Goal: Transaction & Acquisition: Purchase product/service

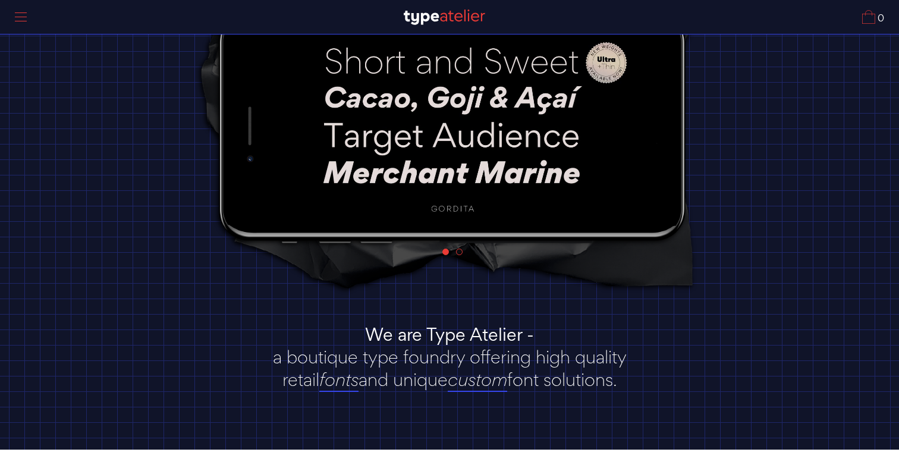
scroll to position [206, 0]
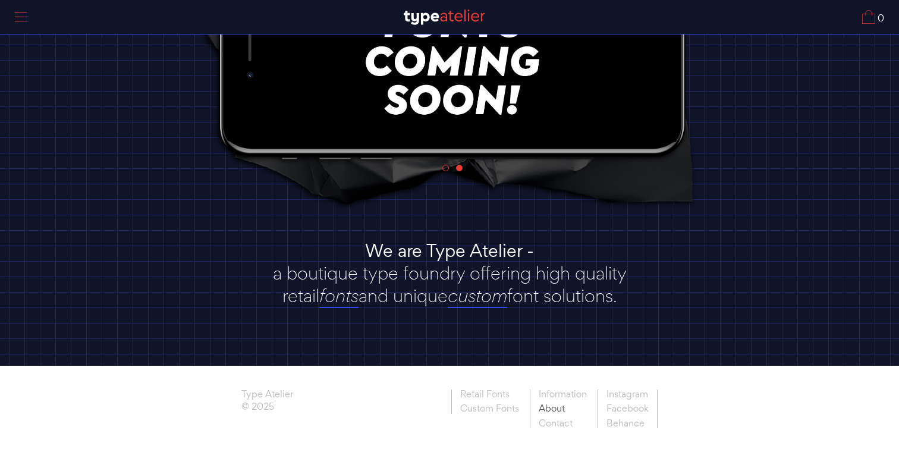
click at [558, 409] on link "About" at bounding box center [562, 408] width 65 height 15
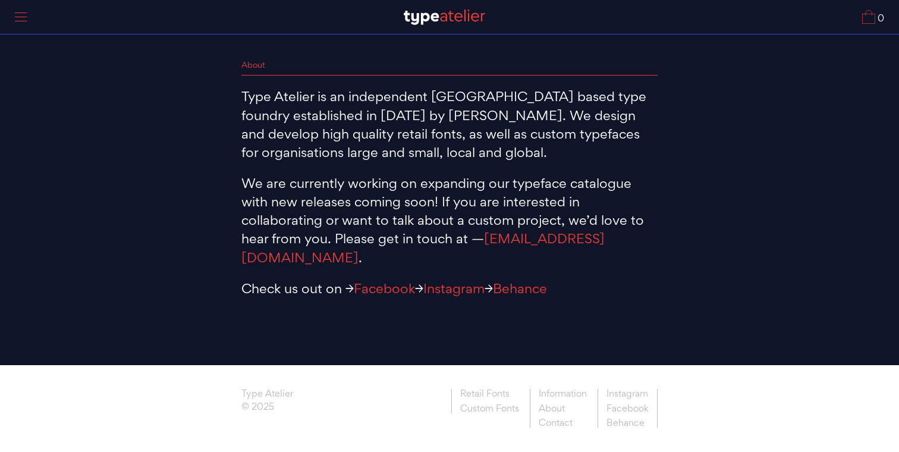
click at [405, 191] on p "We are currently working on expanding our typeface catalogue with new releases …" at bounding box center [449, 220] width 416 height 93
click at [410, 183] on p "We are currently working on expanding our typeface catalogue with new releases …" at bounding box center [449, 220] width 416 height 93
click at [865, 18] on link "0" at bounding box center [873, 17] width 22 height 14
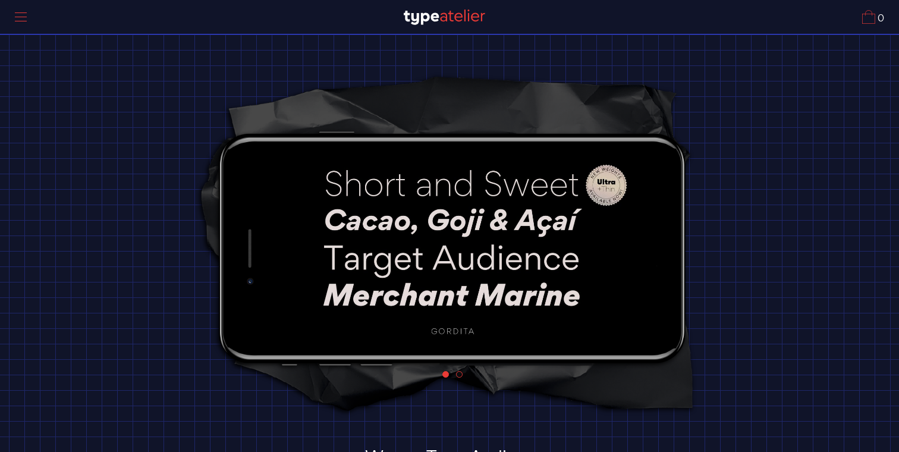
scroll to position [206, 0]
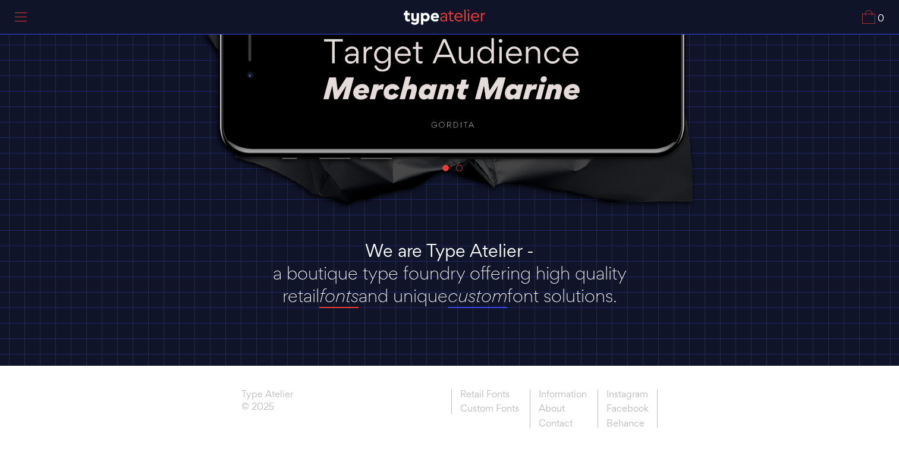
click at [340, 300] on link "fonts" at bounding box center [338, 296] width 39 height 24
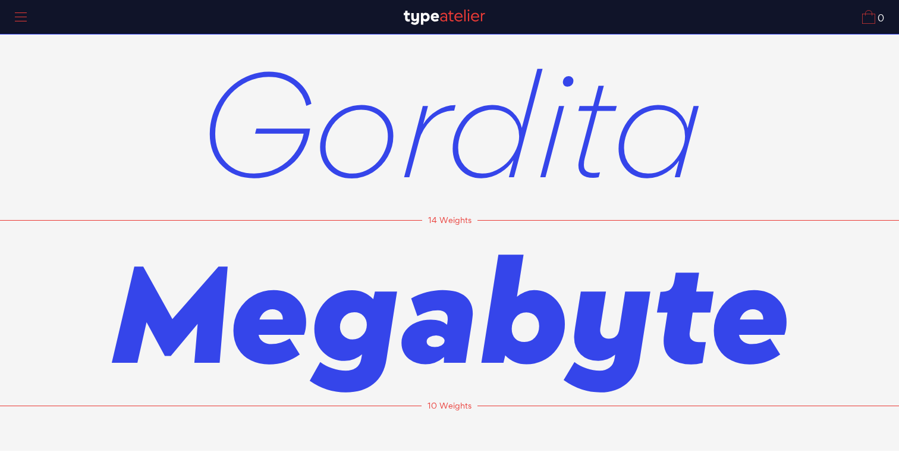
click at [489, 147] on span "Gordita" at bounding box center [449, 123] width 505 height 186
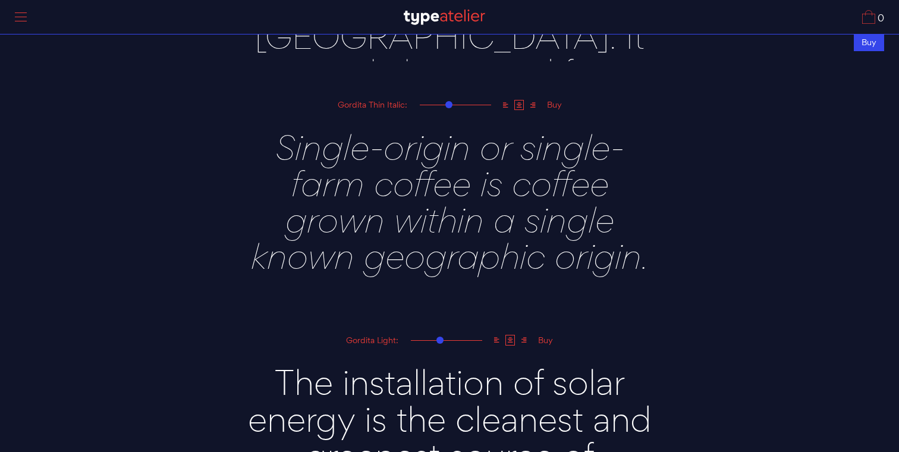
scroll to position [819, 0]
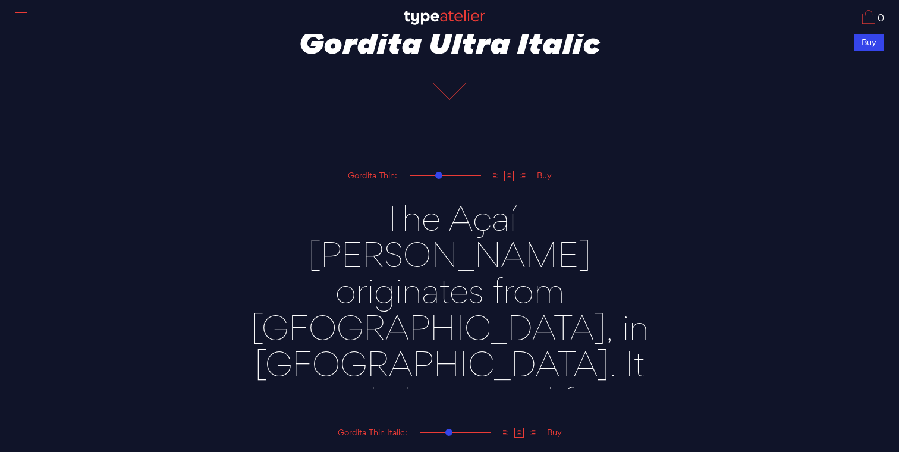
click at [546, 173] on div "Buy" at bounding box center [544, 175] width 24 height 9
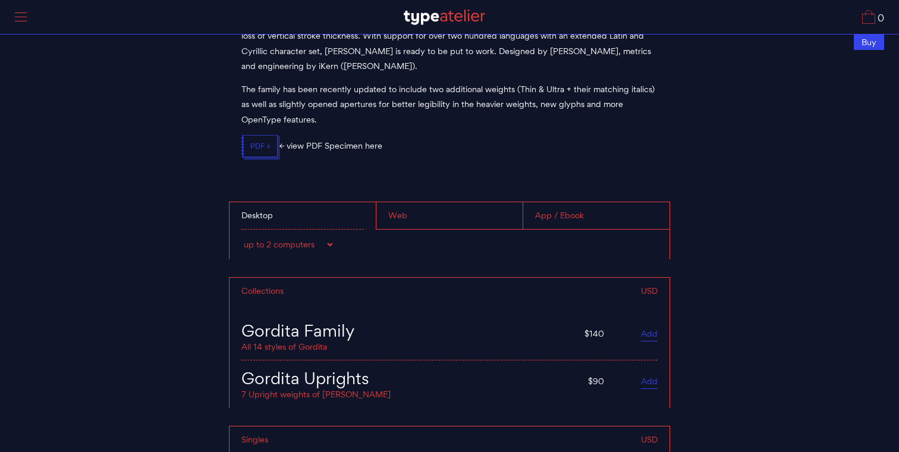
scroll to position [4589, 0]
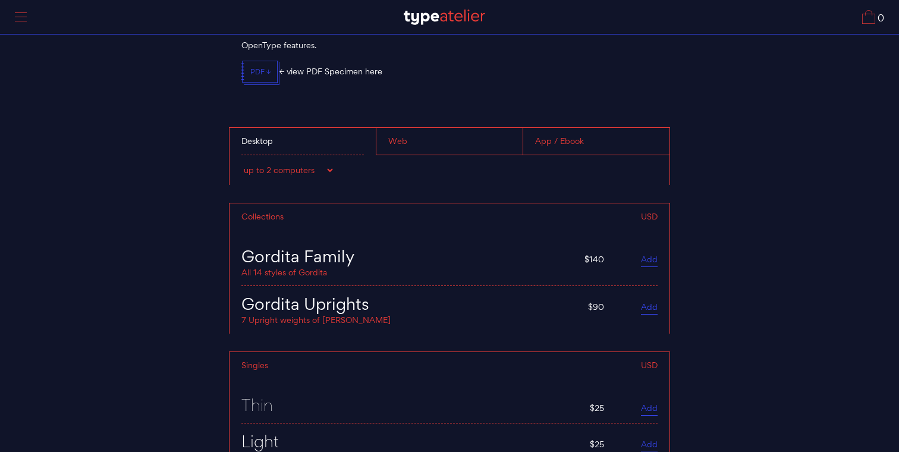
click at [314, 164] on select "up to 2 computers up to 5 computers up to 10 computers up to 15 computers up to…" at bounding box center [287, 170] width 93 height 12
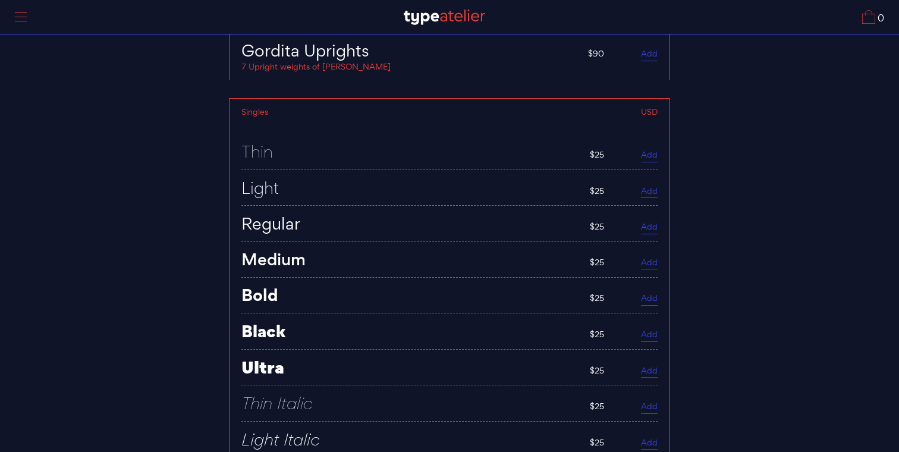
scroll to position [4893, 0]
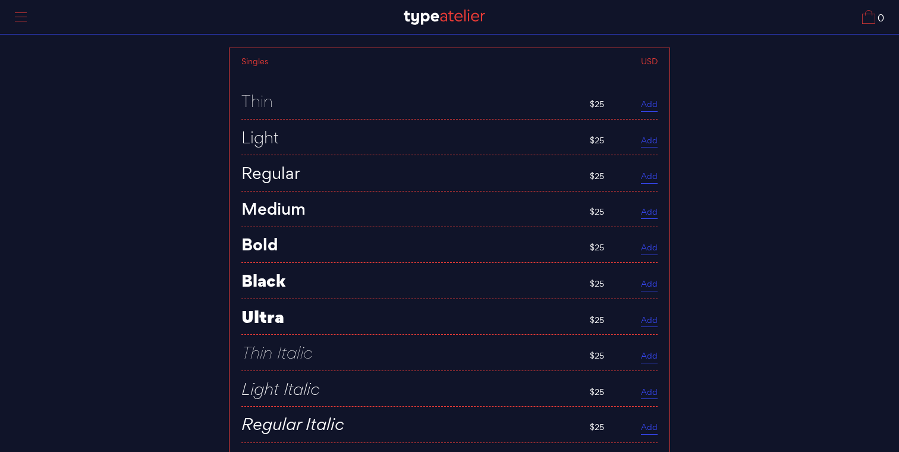
click at [410, 200] on div "Medium" at bounding box center [409, 208] width 337 height 17
click at [344, 241] on div "Bold" at bounding box center [409, 244] width 337 height 17
click at [368, 165] on div "Regular" at bounding box center [409, 172] width 337 height 17
